Goal: Find specific page/section: Find specific page/section

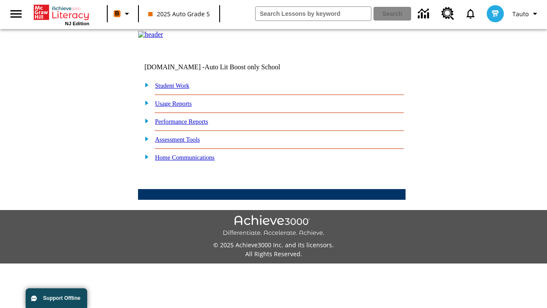
click at [177, 89] on link "Student Work" at bounding box center [172, 85] width 34 height 7
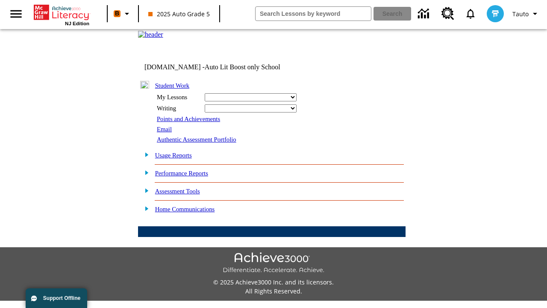
select select "/options/reports/?report_id=24&atype=14&section=2"
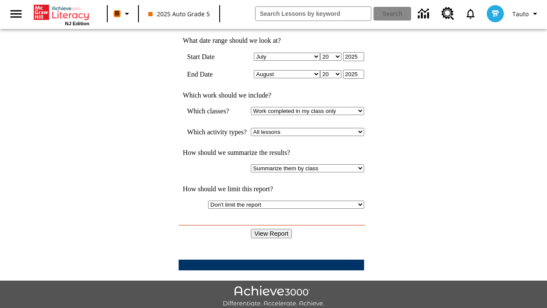
scroll to position [223, 0]
